Goal: Task Accomplishment & Management: Manage account settings

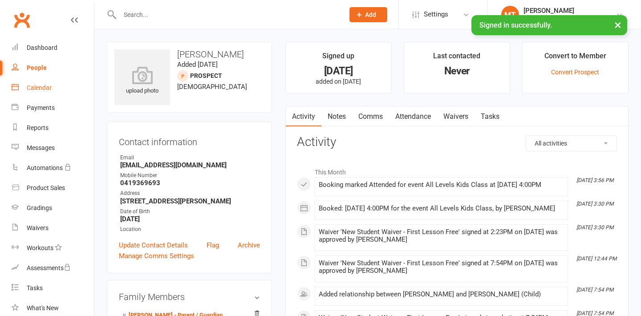
click at [42, 91] on div "Calendar" at bounding box center [39, 87] width 25 height 7
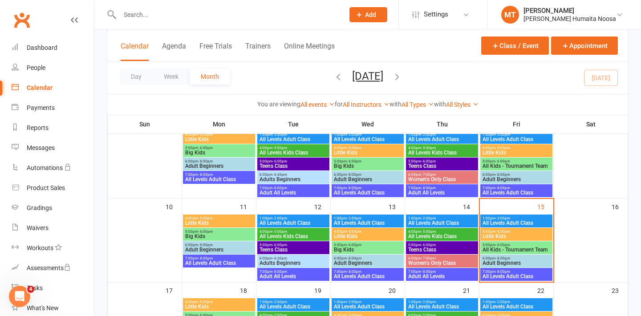
scroll to position [169, 0]
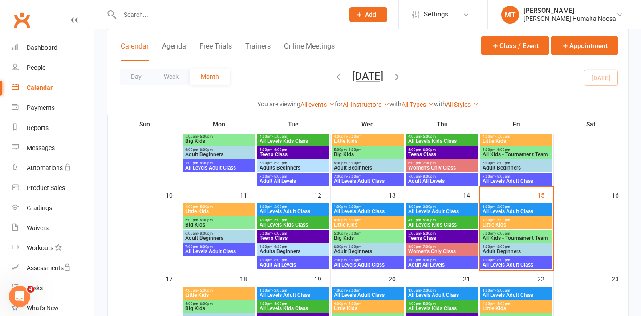
click at [426, 237] on span "Teens Class" at bounding box center [442, 238] width 69 height 5
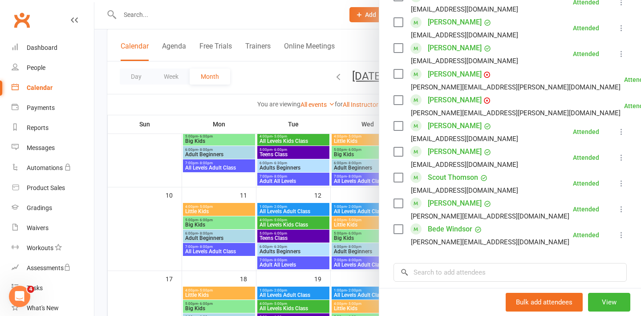
scroll to position [492, 0]
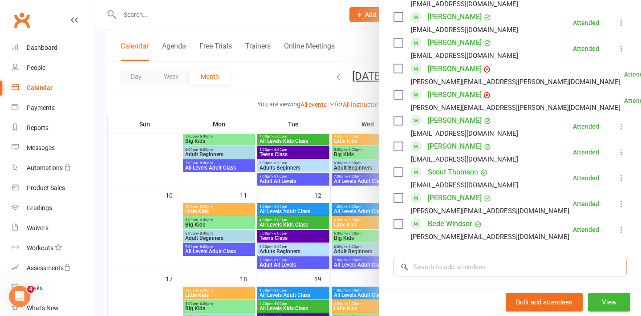
click at [432, 270] on input "search" at bounding box center [510, 267] width 233 height 19
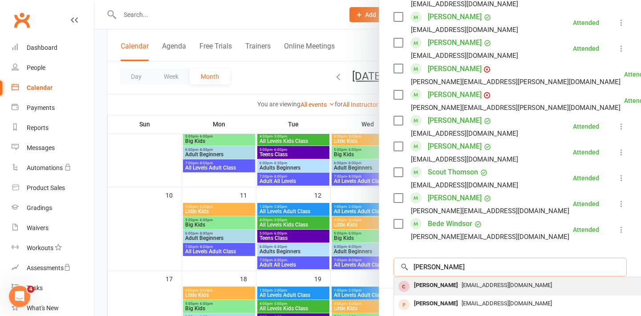
type input "[PERSON_NAME]"
click at [449, 285] on div "[PERSON_NAME]" at bounding box center [436, 285] width 51 height 13
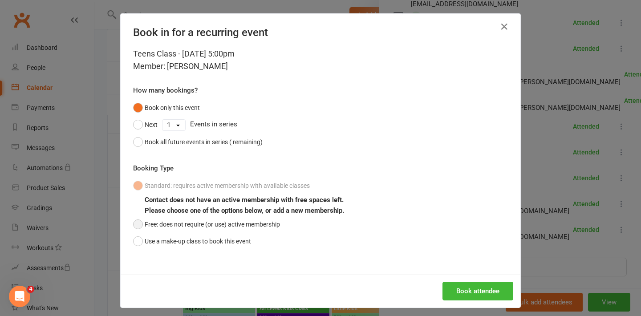
click at [179, 223] on button "Free: does not require (or use) active membership" at bounding box center [206, 224] width 147 height 17
click at [484, 290] on button "Book attendee" at bounding box center [478, 291] width 71 height 19
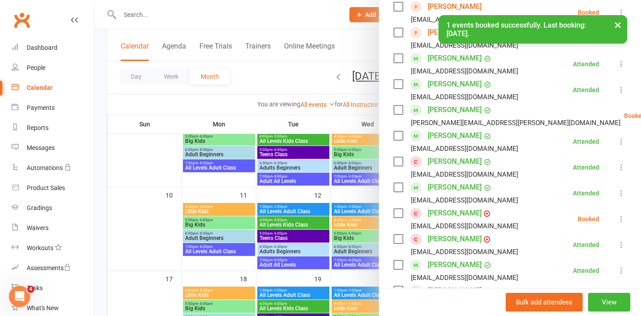
scroll to position [241, 0]
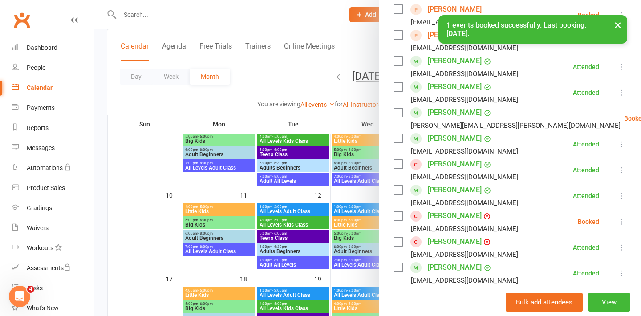
click at [619, 221] on icon at bounding box center [621, 221] width 9 height 9
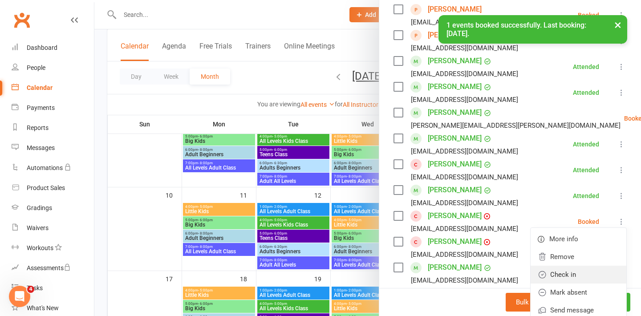
click at [563, 277] on link "Check in" at bounding box center [579, 275] width 96 height 18
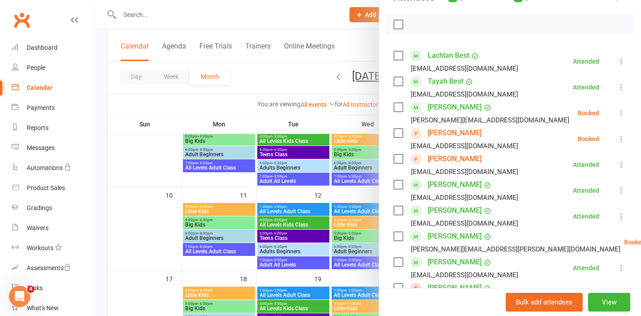
scroll to position [113, 0]
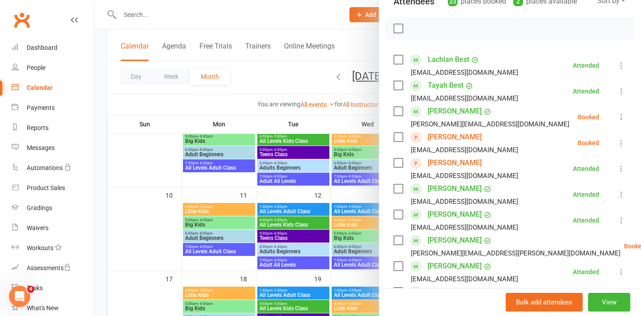
click at [624, 142] on icon at bounding box center [621, 143] width 9 height 9
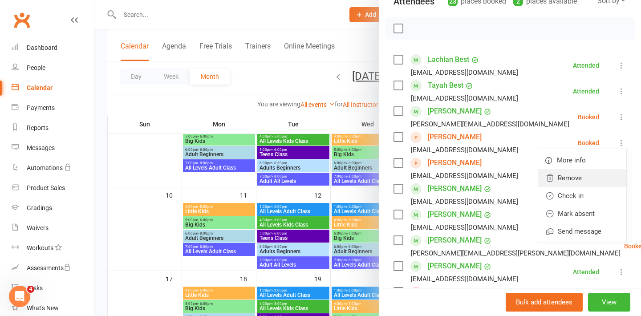
click at [575, 176] on link "Remove" at bounding box center [582, 178] width 88 height 18
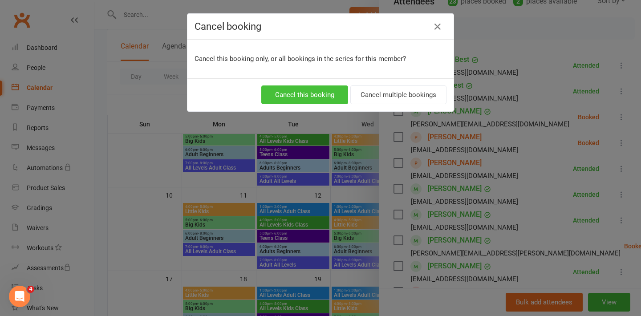
click at [312, 96] on button "Cancel this booking" at bounding box center [304, 95] width 87 height 19
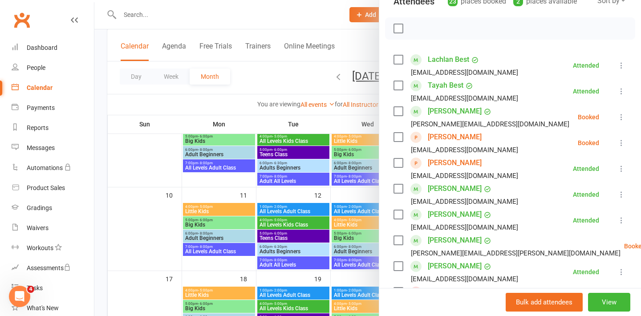
click at [621, 117] on icon at bounding box center [621, 117] width 9 height 9
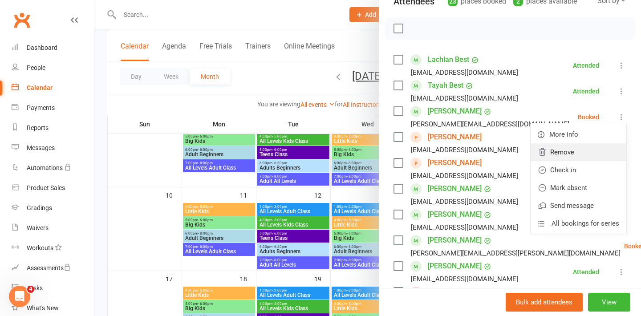
click at [566, 155] on link "Remove" at bounding box center [579, 152] width 96 height 18
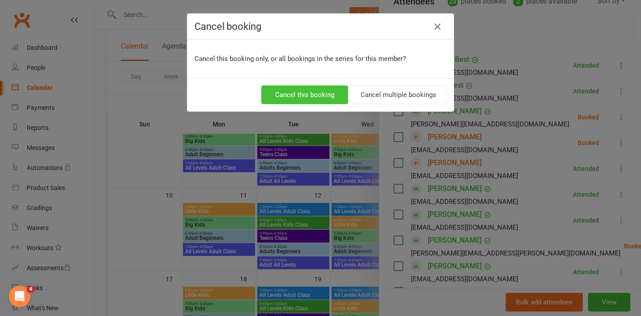
click at [292, 99] on button "Cancel this booking" at bounding box center [304, 95] width 87 height 19
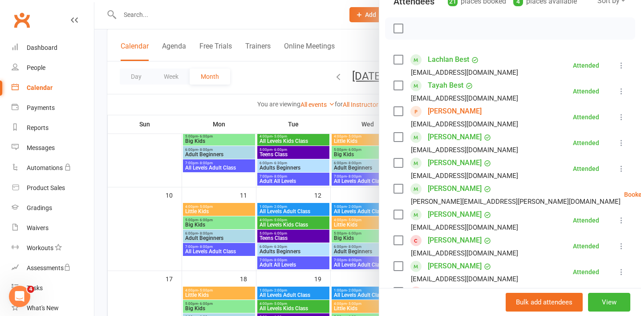
click at [325, 110] on div at bounding box center [367, 158] width 547 height 316
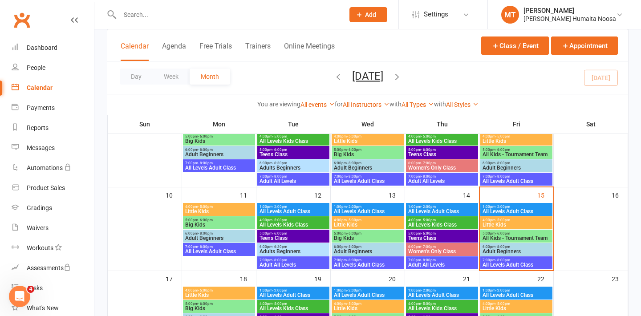
click at [509, 236] on span "All Kids - Tournament Team" at bounding box center [516, 238] width 69 height 5
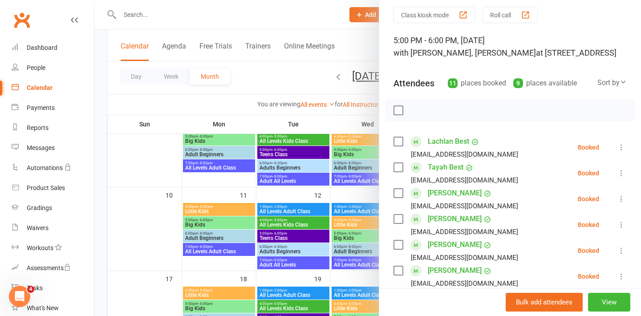
scroll to position [46, 0]
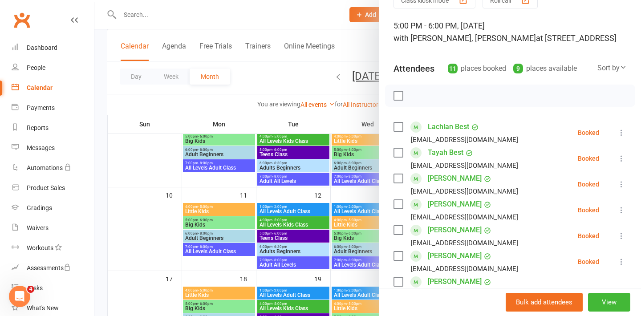
click at [437, 126] on link "Lachlan Best" at bounding box center [448, 127] width 41 height 14
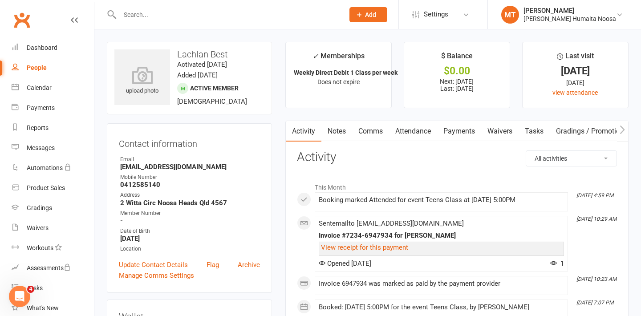
click at [453, 132] on link "Payments" at bounding box center [459, 131] width 44 height 20
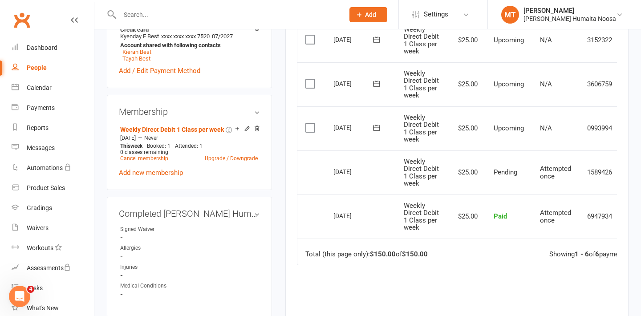
scroll to position [302, 0]
click at [39, 88] on div "Calendar" at bounding box center [39, 87] width 25 height 7
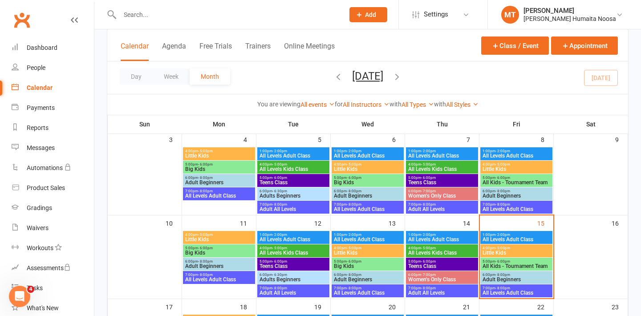
scroll to position [153, 0]
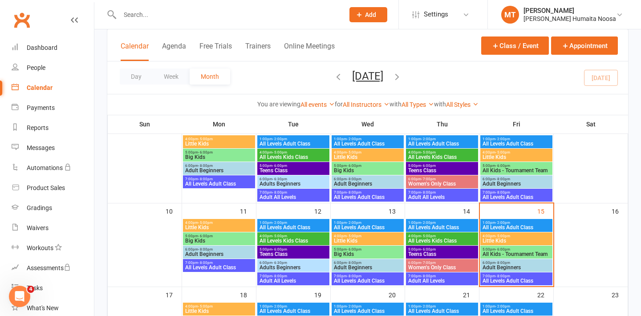
click at [520, 252] on span "All Kids - Tournament Team" at bounding box center [516, 254] width 69 height 5
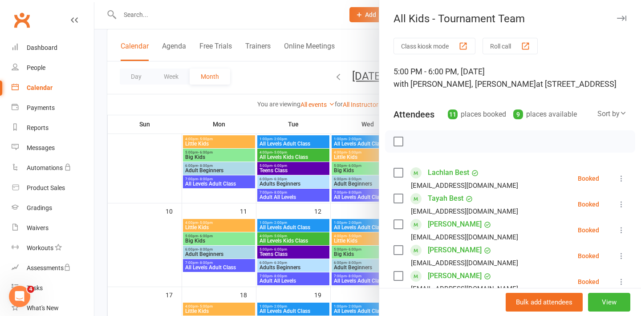
click at [619, 182] on icon at bounding box center [621, 178] width 9 height 9
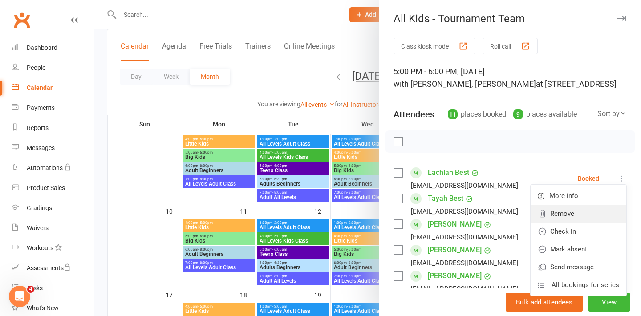
click at [567, 215] on link "Remove" at bounding box center [579, 214] width 96 height 18
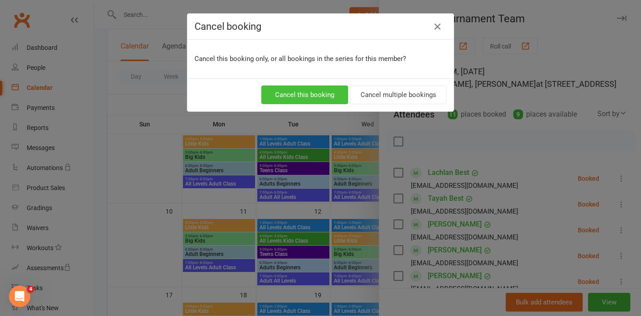
click at [282, 92] on button "Cancel this booking" at bounding box center [304, 95] width 87 height 19
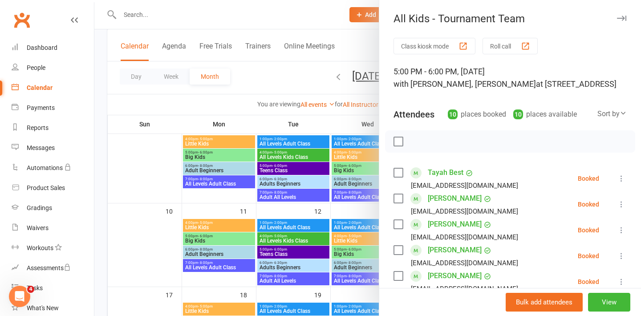
click at [623, 179] on icon at bounding box center [621, 178] width 9 height 9
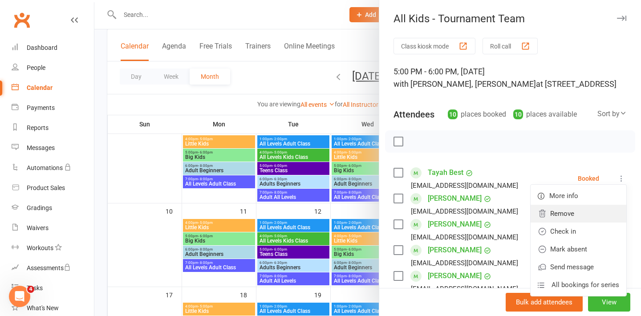
click at [564, 215] on link "Remove" at bounding box center [579, 214] width 96 height 18
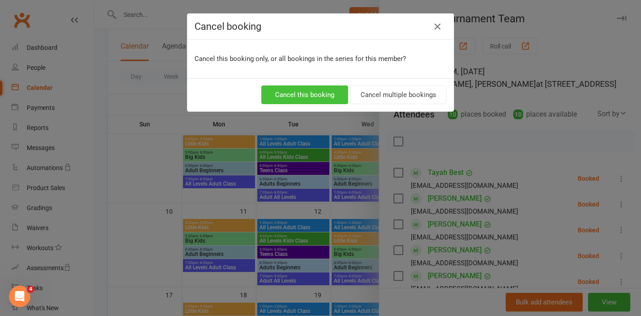
click at [310, 93] on button "Cancel this booking" at bounding box center [304, 95] width 87 height 19
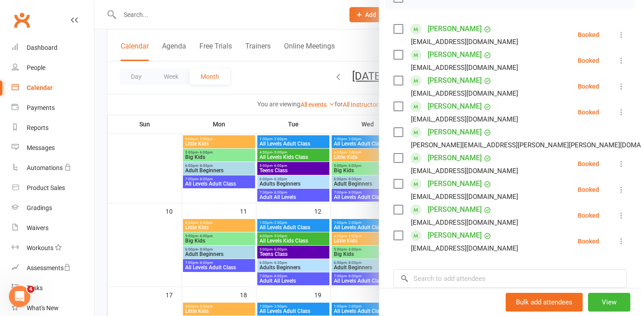
scroll to position [145, 0]
click at [271, 86] on div at bounding box center [367, 158] width 547 height 316
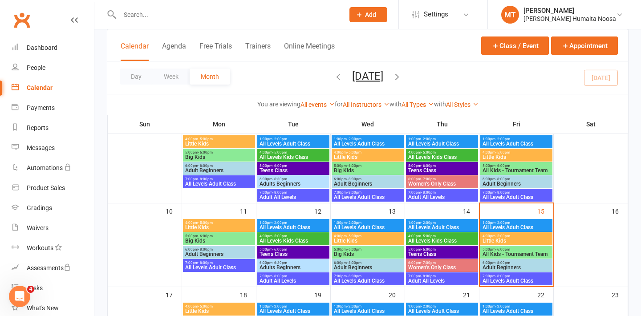
click at [148, 12] on input "text" at bounding box center [227, 14] width 221 height 12
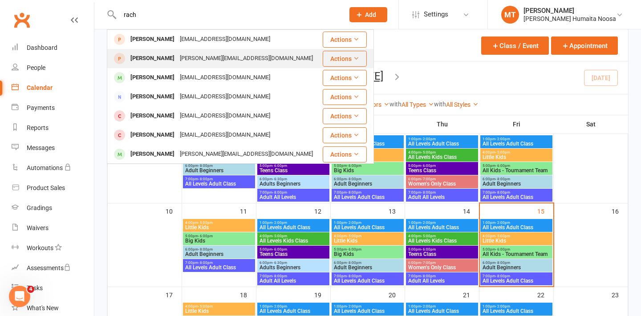
type input "rach"
click at [163, 57] on div "[PERSON_NAME]" at bounding box center [152, 58] width 49 height 13
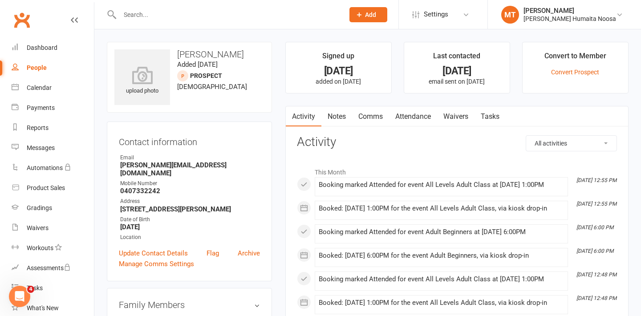
click at [39, 65] on div "People" at bounding box center [37, 67] width 20 height 7
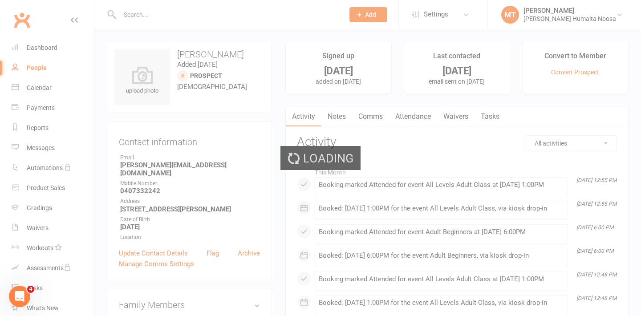
select select "100"
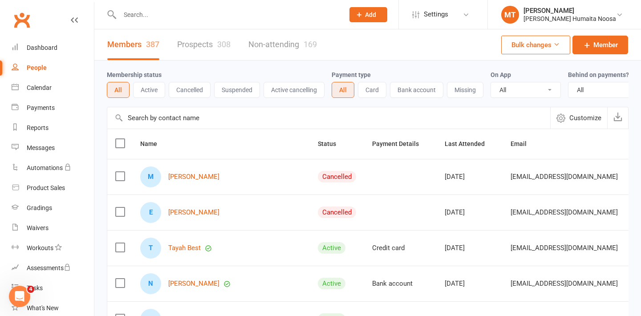
click at [157, 4] on div at bounding box center [222, 14] width 231 height 29
click at [157, 15] on input "text" at bounding box center [227, 14] width 221 height 12
type input "morgane"
click at [169, 15] on input "morgane" at bounding box center [227, 14] width 221 height 12
click at [158, 18] on input "morgane" at bounding box center [227, 14] width 221 height 12
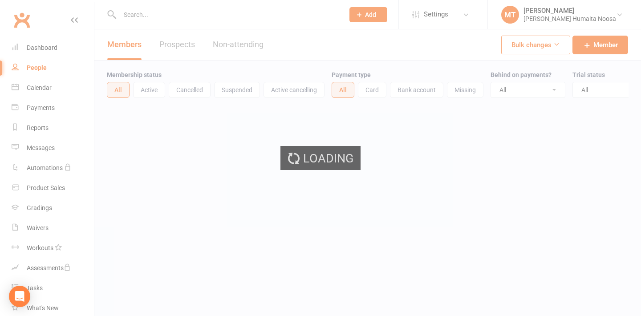
select select "100"
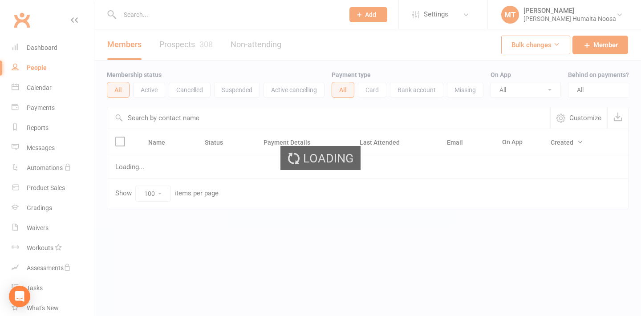
click at [138, 14] on div "Loading" at bounding box center [320, 158] width 641 height 316
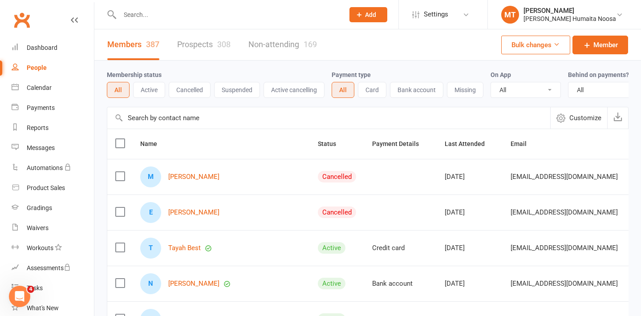
click at [139, 14] on input "text" at bounding box center [227, 14] width 221 height 12
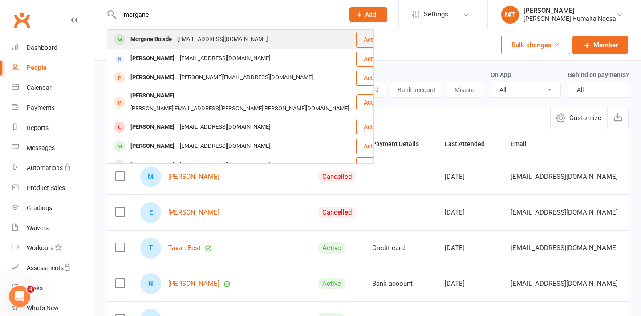
type input "morgane"
click at [141, 37] on div "Morgane Boisde" at bounding box center [151, 39] width 47 height 13
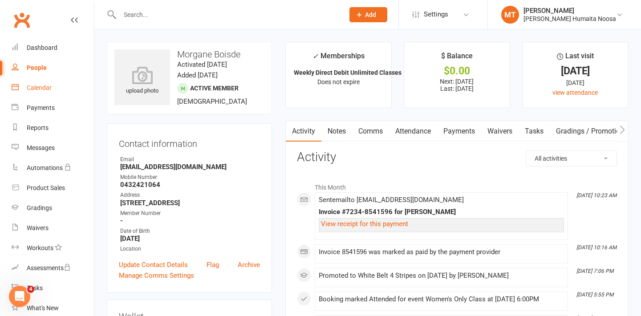
click at [38, 91] on div "Calendar" at bounding box center [39, 87] width 25 height 7
click at [31, 91] on link "Calendar" at bounding box center [53, 88] width 82 height 20
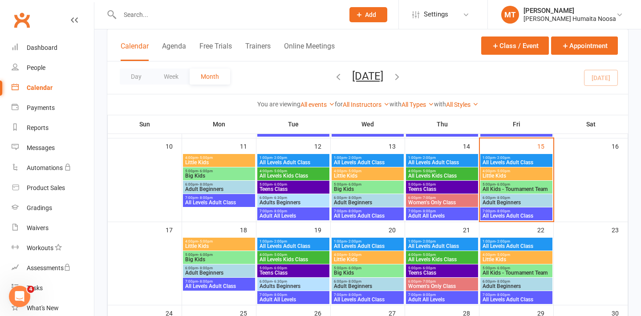
scroll to position [225, 0]
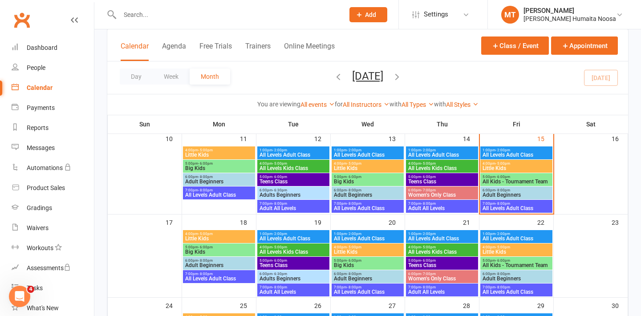
click at [508, 253] on span "Little Kids" at bounding box center [516, 251] width 69 height 5
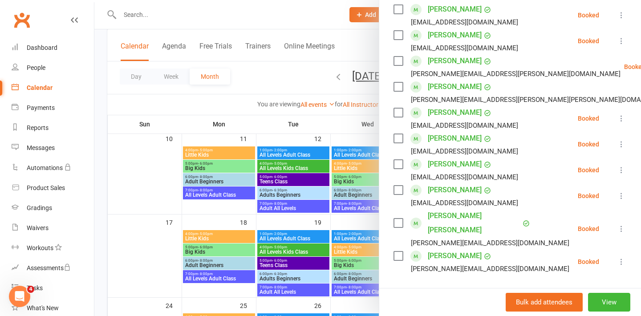
scroll to position [243, 0]
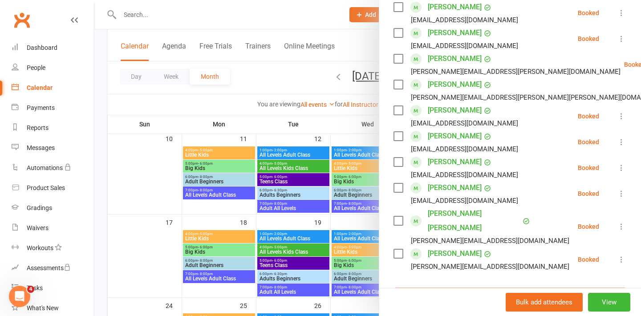
click at [431, 288] on input "search" at bounding box center [510, 297] width 233 height 19
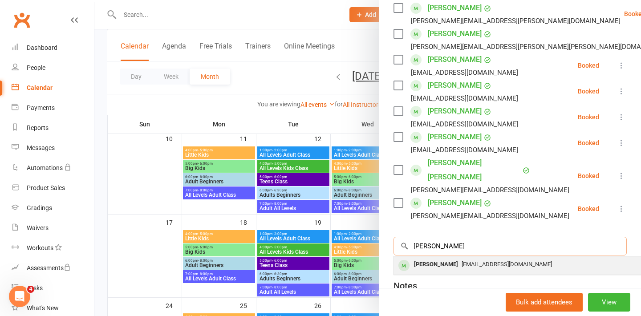
type input "ned"
click at [436, 258] on div "[PERSON_NAME]" at bounding box center [436, 264] width 51 height 13
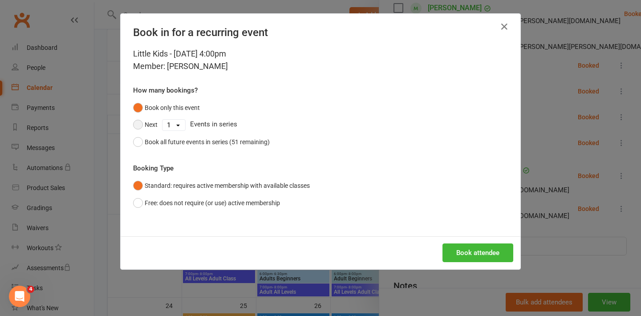
click at [134, 126] on button "Next" at bounding box center [145, 124] width 24 height 17
click at [183, 125] on select "1 2 3 4 5 6 7 8 9 10 11 12 13 14 15 16 17 18 19 20 21 22 23 24 25 26 27 28 29 3…" at bounding box center [174, 125] width 23 height 11
select select "3"
click at [481, 254] on button "Book attendee" at bounding box center [478, 253] width 71 height 19
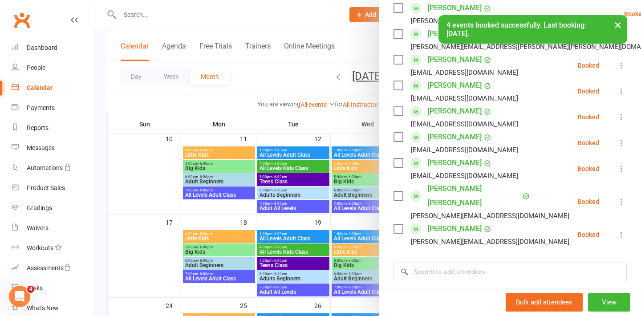
click at [181, 112] on div at bounding box center [367, 158] width 547 height 316
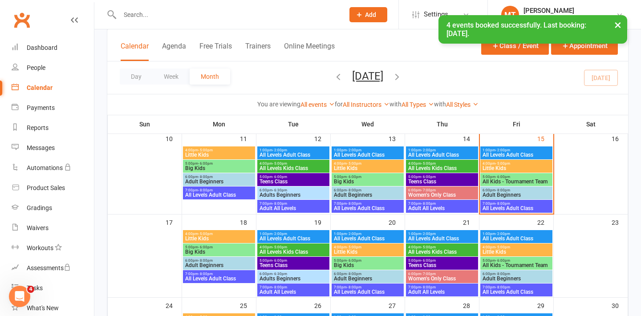
click at [511, 166] on span "Little Kids" at bounding box center [516, 168] width 69 height 5
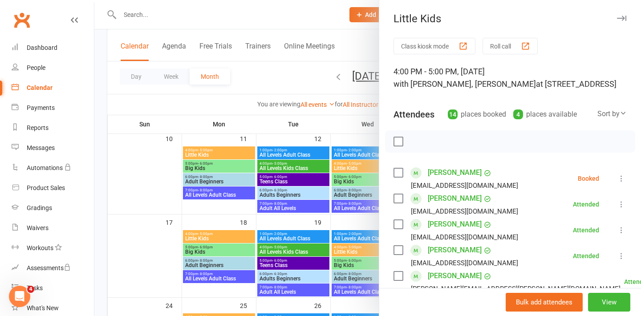
click at [337, 139] on div at bounding box center [367, 158] width 547 height 316
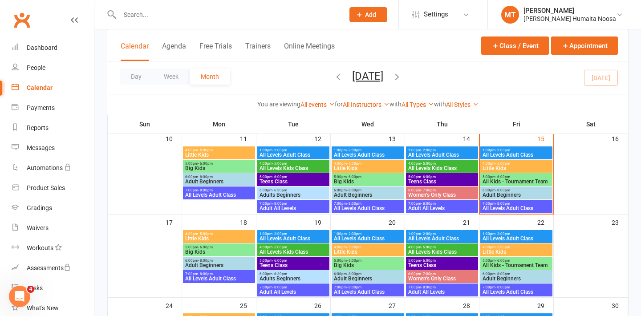
click at [496, 166] on span "Little Kids" at bounding box center [516, 168] width 69 height 5
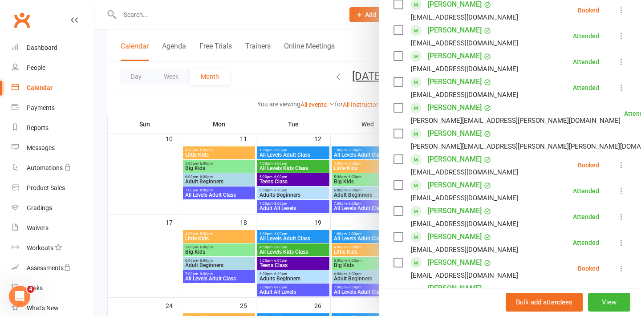
scroll to position [190, 0]
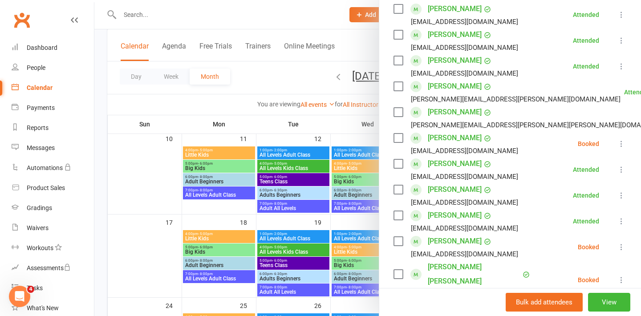
click at [620, 144] on icon at bounding box center [621, 143] width 9 height 9
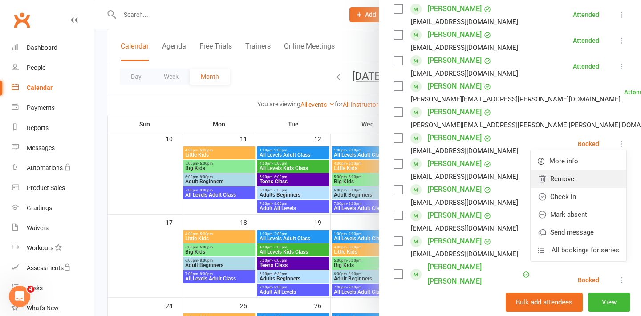
click at [575, 185] on link "Remove" at bounding box center [579, 179] width 96 height 18
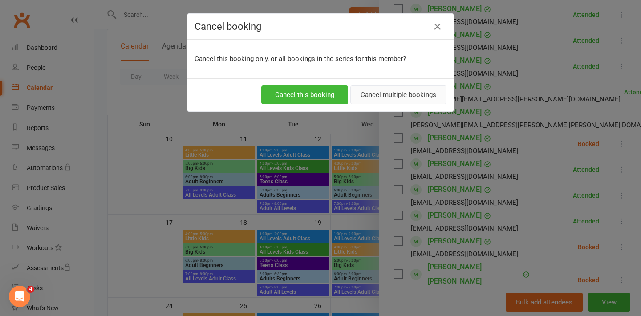
click at [374, 100] on button "Cancel multiple bookings" at bounding box center [399, 95] width 96 height 19
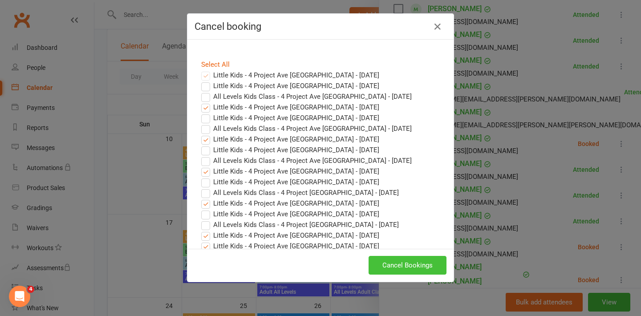
click at [388, 269] on button "Cancel Bookings" at bounding box center [408, 265] width 78 height 19
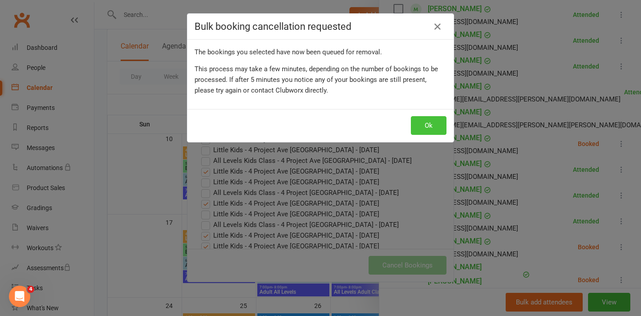
click at [429, 126] on button "Ok" at bounding box center [429, 125] width 36 height 19
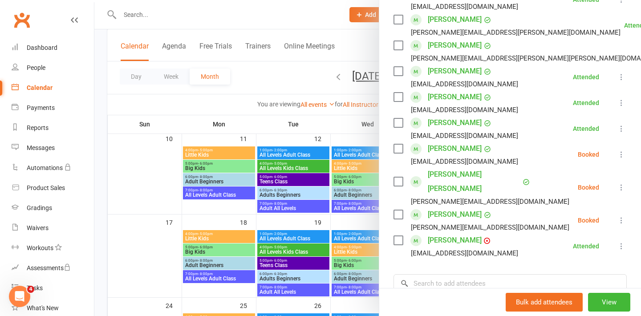
scroll to position [257, 0]
